Goal: Navigation & Orientation: Find specific page/section

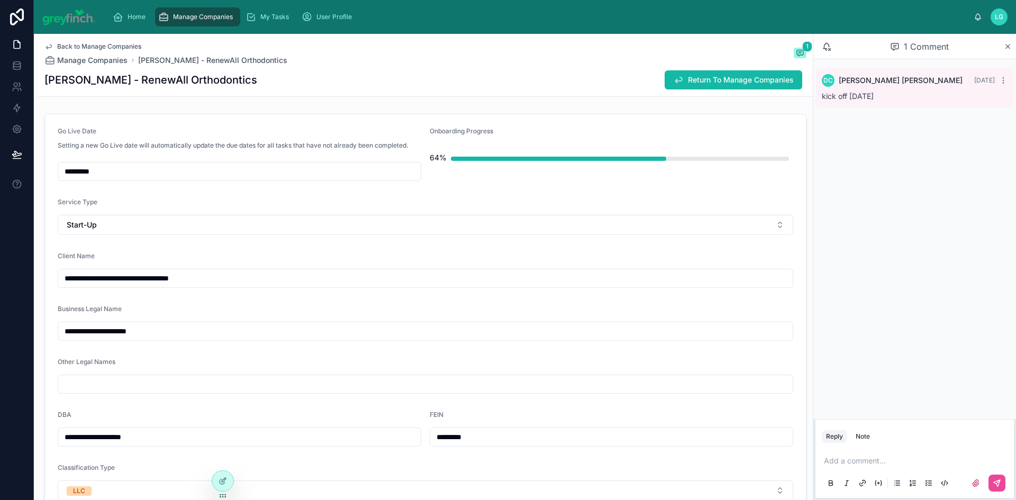
scroll to position [1957, 0]
